Goal: Information Seeking & Learning: Learn about a topic

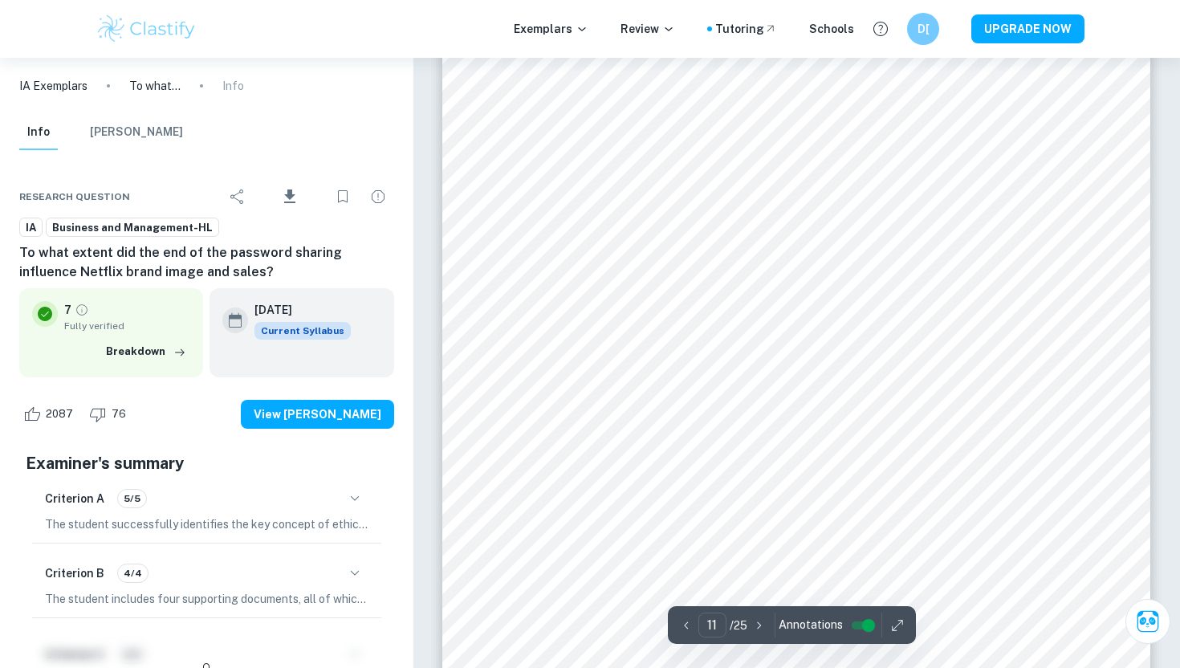
scroll to position [10999, 0]
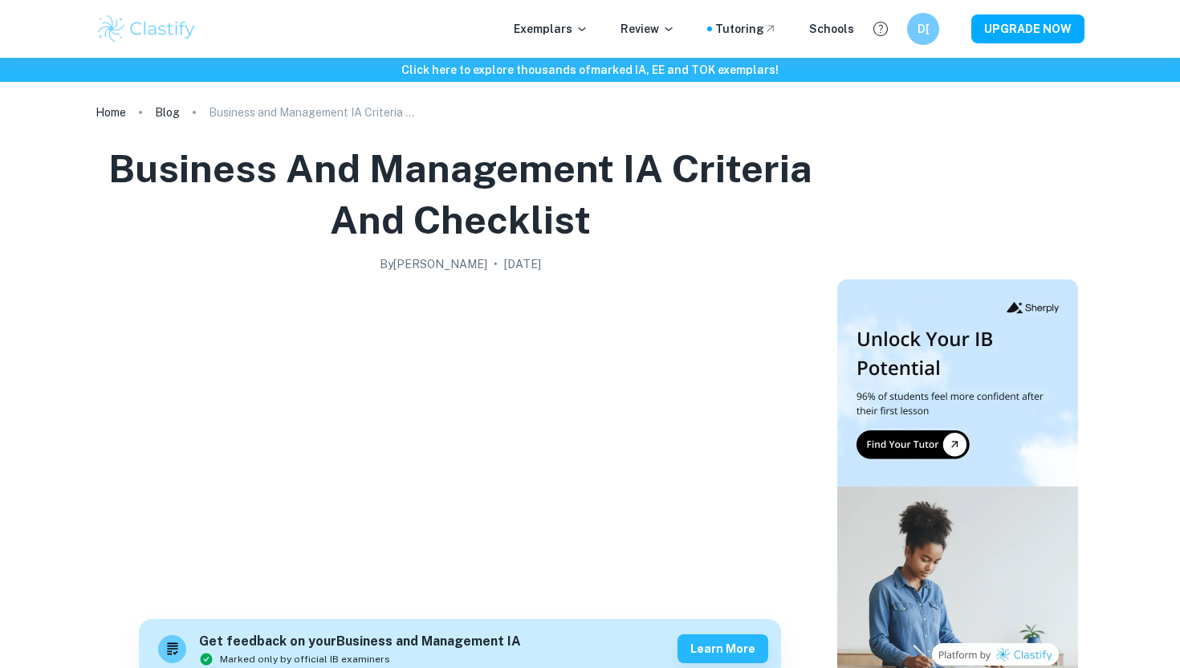
scroll to position [818, 0]
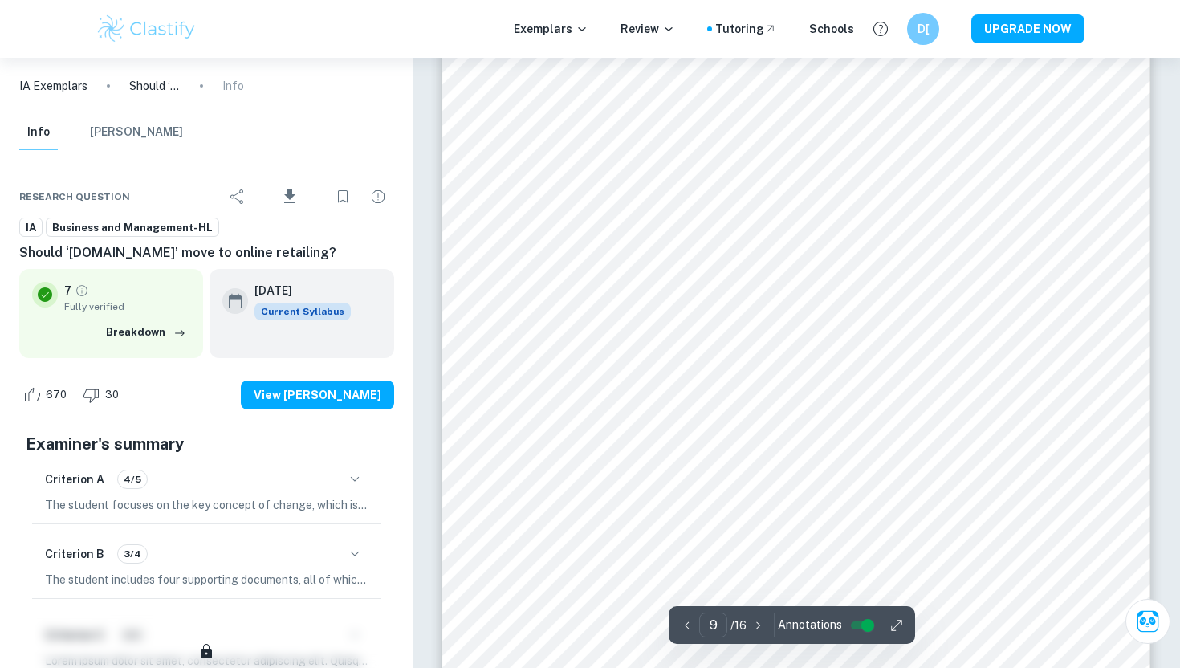
scroll to position [8693, 0]
